Goal: Information Seeking & Learning: Learn about a topic

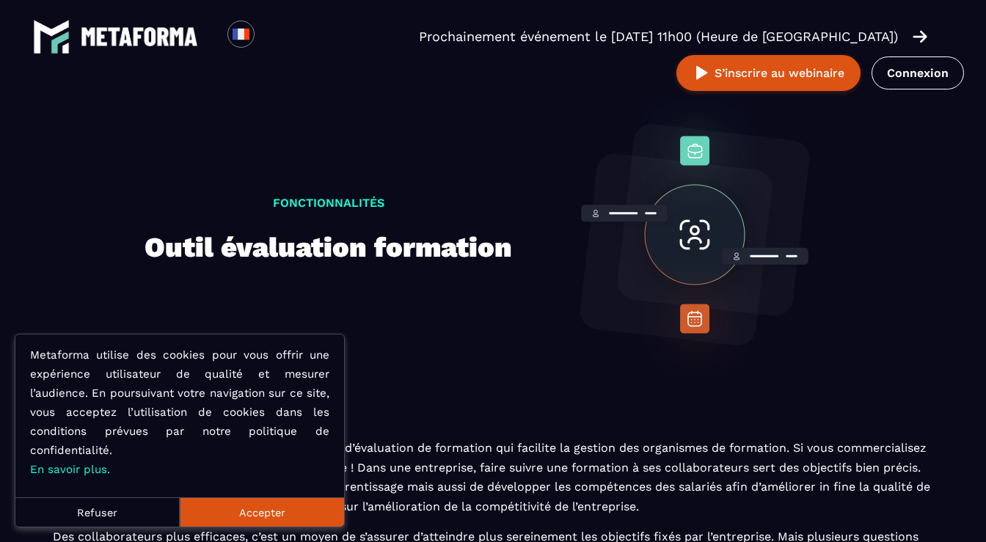
click at [211, 521] on button "Accepter" at bounding box center [262, 511] width 164 height 29
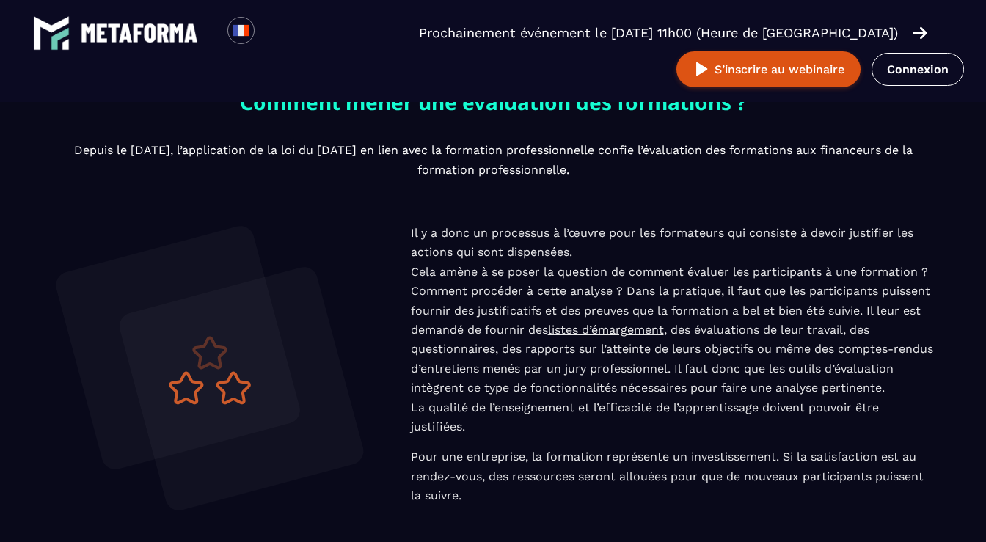
scroll to position [591, 0]
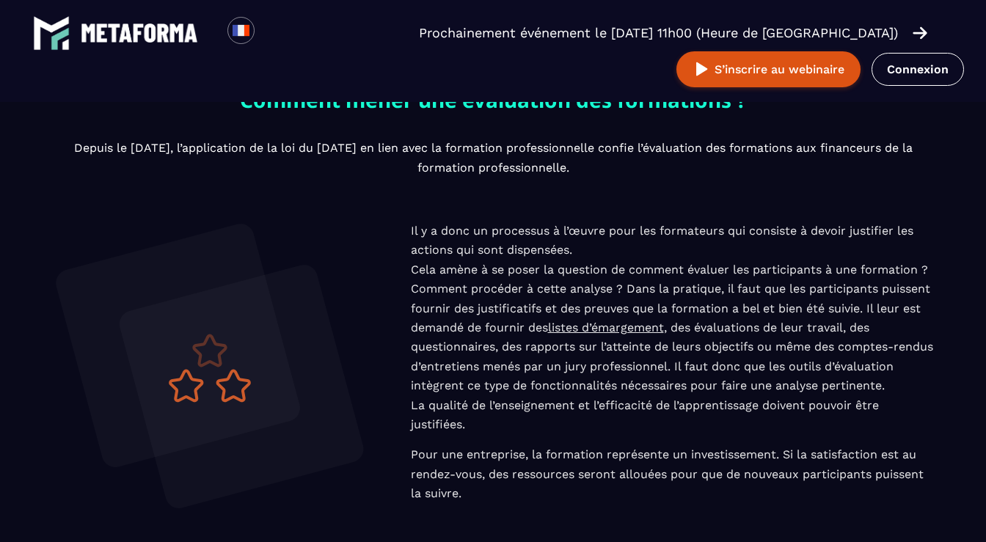
click at [161, 37] on img at bounding box center [139, 32] width 117 height 19
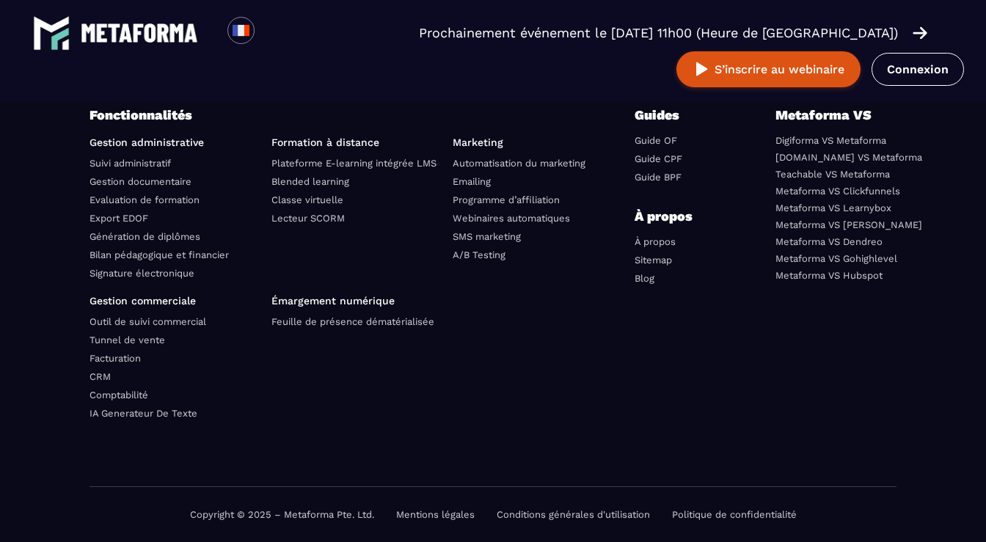
scroll to position [5225, 0]
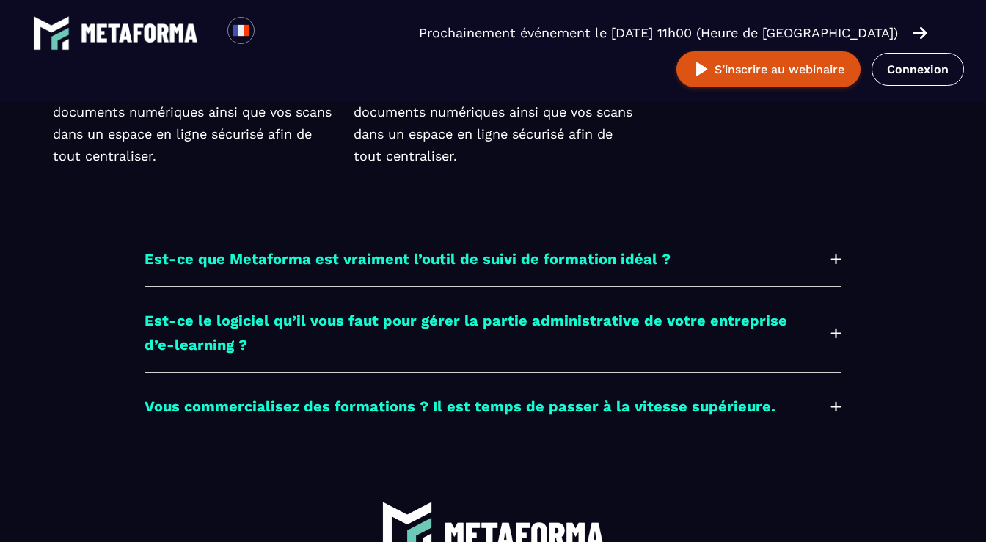
scroll to position [4035, 0]
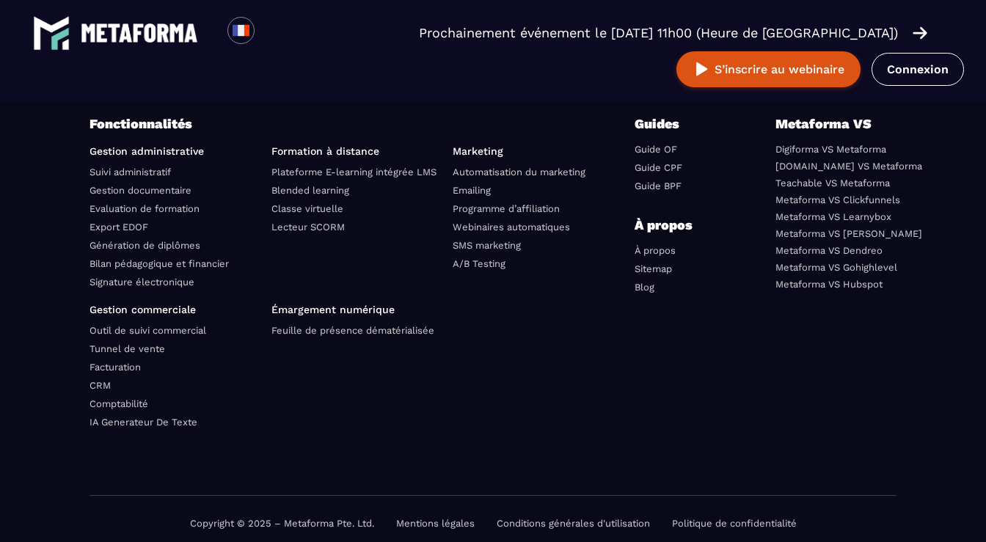
scroll to position [4469, 0]
